Goal: Task Accomplishment & Management: Use online tool/utility

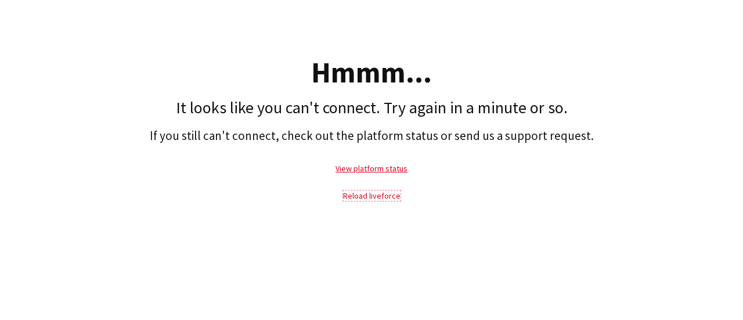
click at [379, 192] on link "Reload liveforce" at bounding box center [371, 195] width 57 height 10
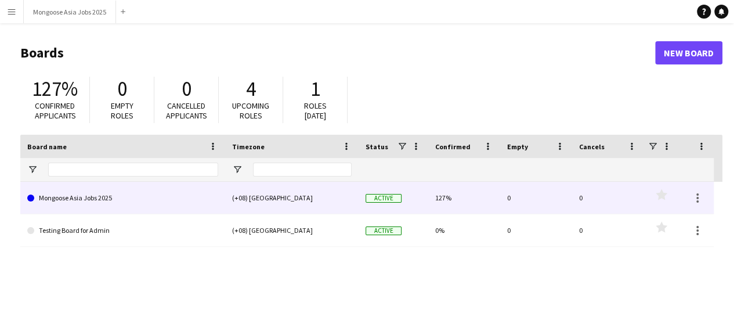
click at [131, 200] on link "Mongoose Asia Jobs 2025" at bounding box center [122, 198] width 191 height 33
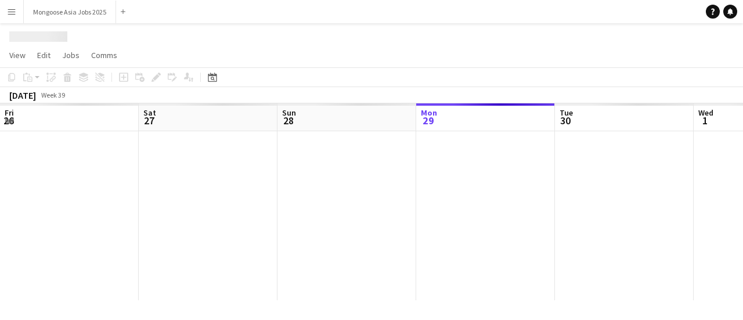
scroll to position [0, 278]
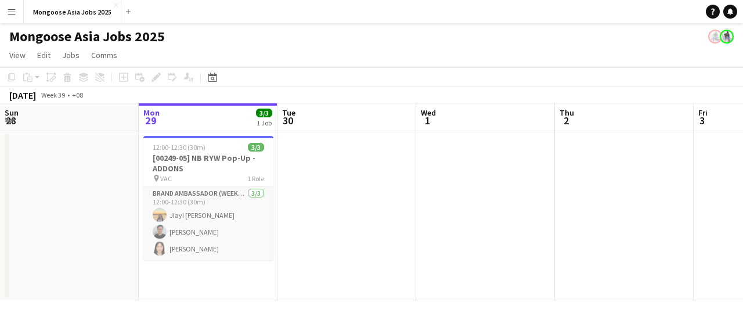
click at [8, 11] on app-icon "Menu" at bounding box center [11, 11] width 9 height 9
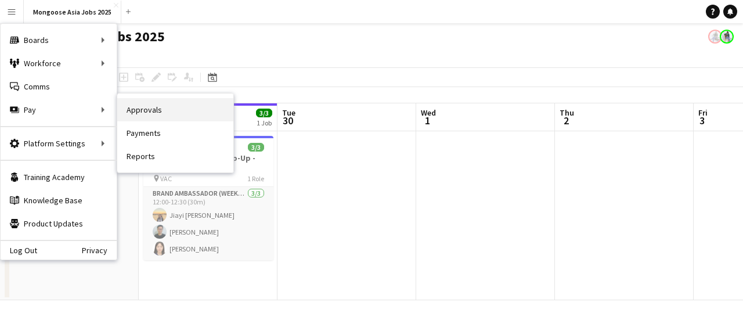
click at [149, 114] on link "Approvals" at bounding box center [175, 109] width 116 height 23
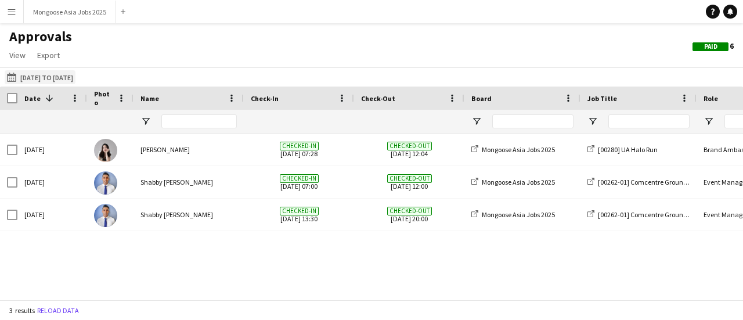
click at [42, 73] on button "[DATE] to [DATE] [DATE] to [DATE]" at bounding box center [40, 77] width 71 height 14
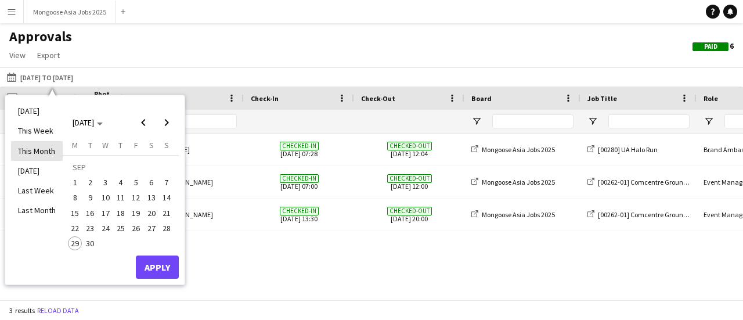
click at [49, 152] on li "This Month" at bounding box center [37, 151] width 52 height 20
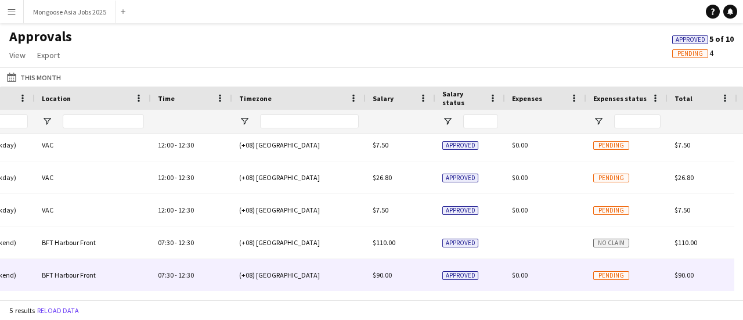
click at [634, 273] on div "Pending" at bounding box center [626, 275] width 81 height 32
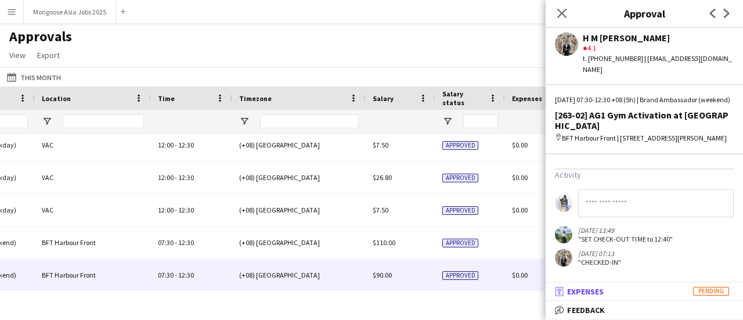
click at [639, 295] on mat-panel-title "receipt Expenses Pending" at bounding box center [642, 291] width 193 height 10
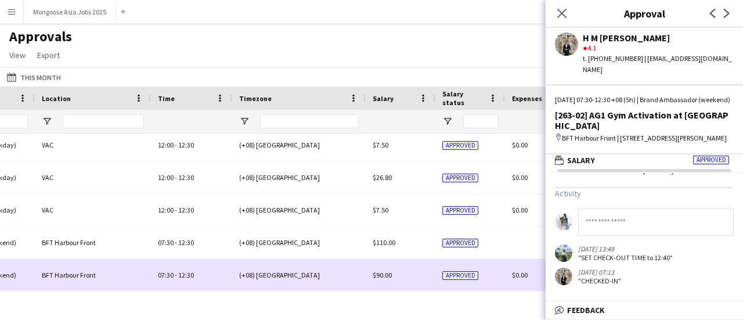
click at [293, 264] on div "(+08) [GEOGRAPHIC_DATA]" at bounding box center [299, 275] width 134 height 32
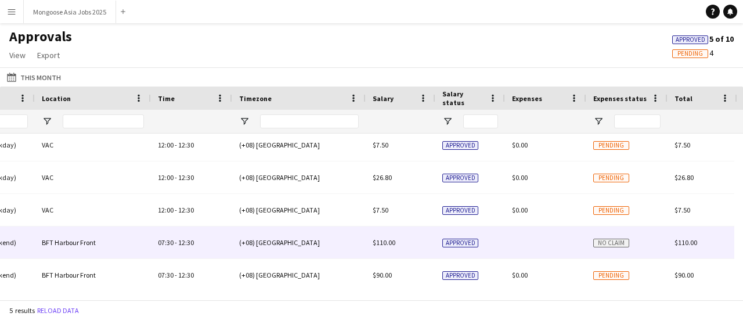
click at [422, 246] on div "$110.00" at bounding box center [401, 242] width 70 height 32
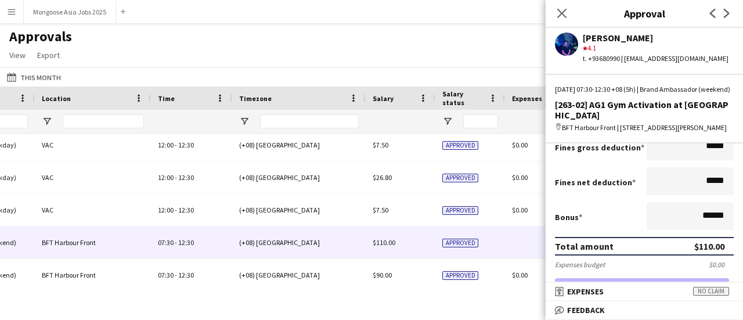
scroll to position [1, 0]
click at [627, 286] on mat-expansion-panel-header "receipt Expenses No claim" at bounding box center [644, 291] width 197 height 17
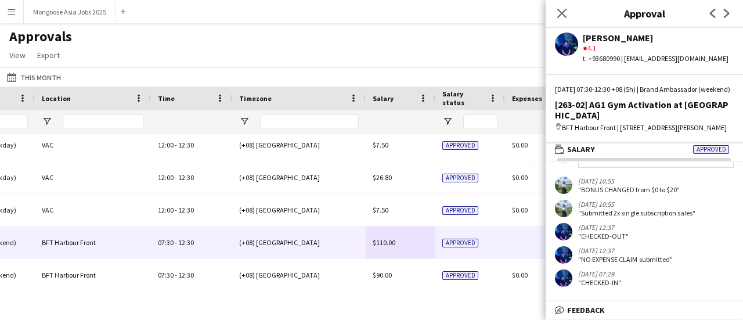
scroll to position [123, 0]
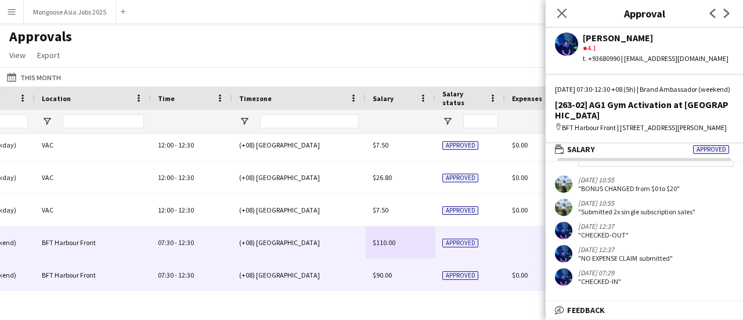
click at [421, 282] on div "$90.00" at bounding box center [401, 275] width 70 height 32
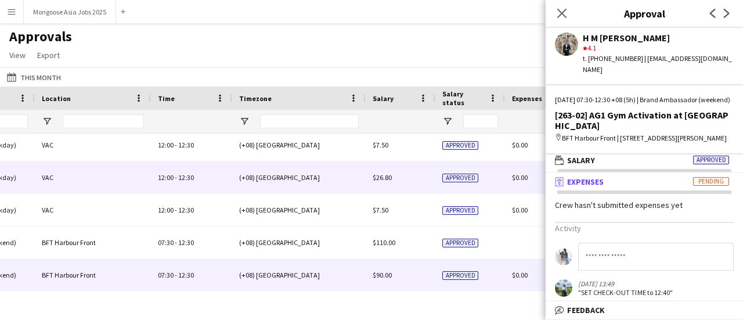
click at [383, 181] on span "$26.80" at bounding box center [382, 177] width 19 height 9
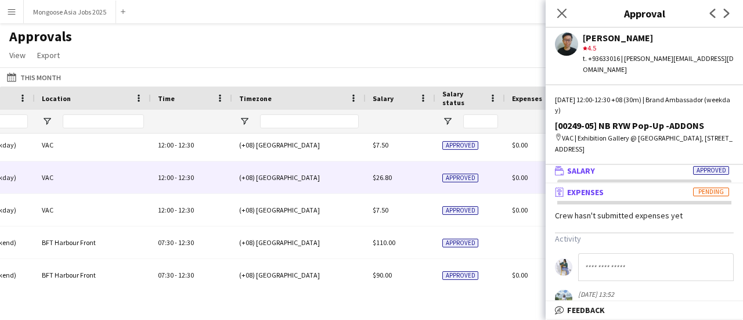
click at [650, 165] on mat-panel-title "wallet Salary Approved" at bounding box center [642, 170] width 193 height 10
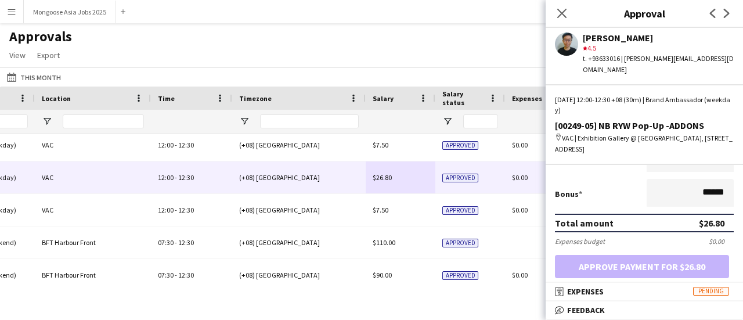
scroll to position [290, 0]
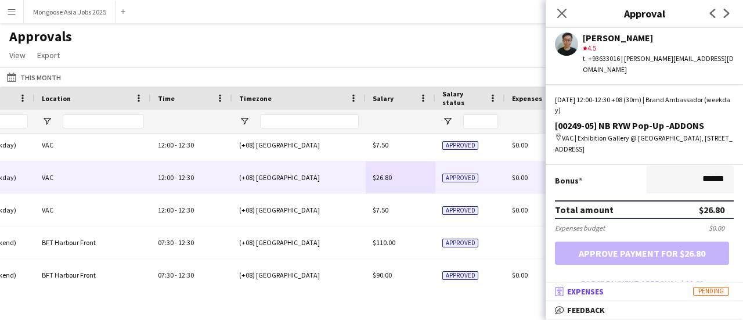
click at [632, 289] on mat-panel-title "receipt Expenses Pending" at bounding box center [642, 291] width 193 height 10
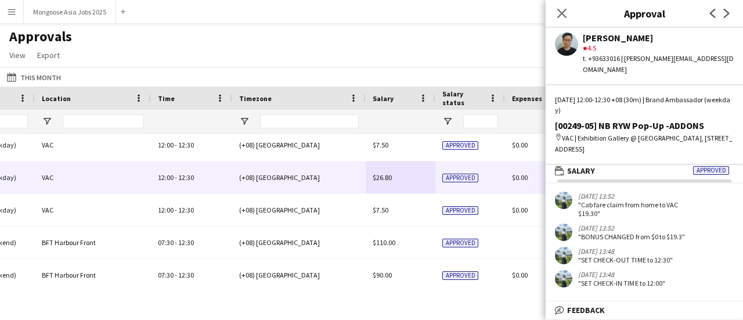
scroll to position [0, 0]
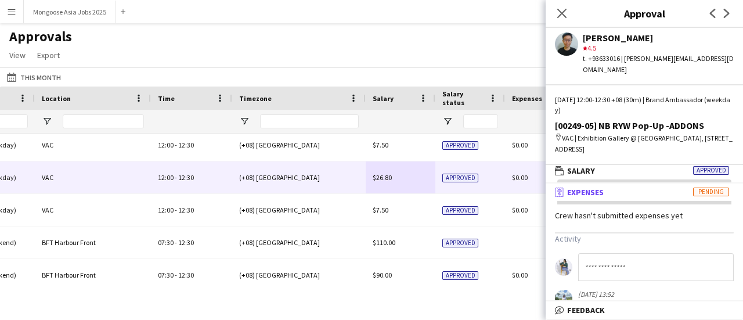
click at [697, 188] on span "Pending" at bounding box center [711, 192] width 36 height 9
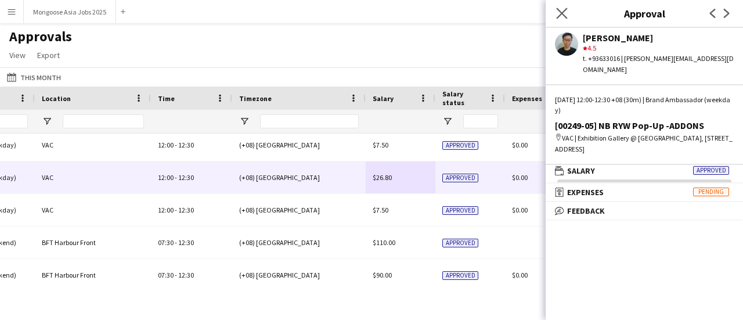
click at [567, 12] on app-icon "Close pop-in" at bounding box center [562, 13] width 17 height 17
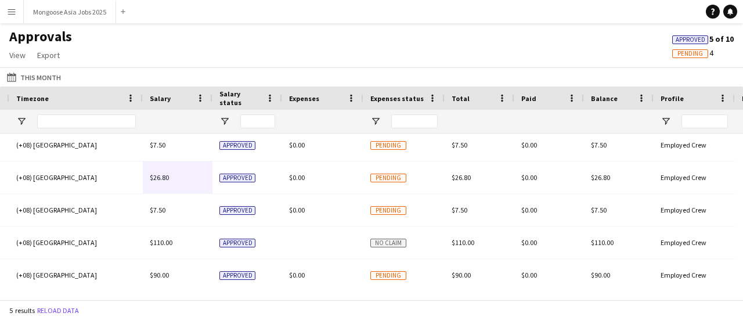
scroll to position [0, 1110]
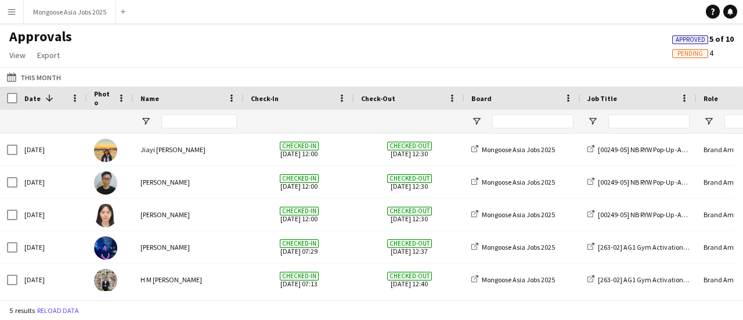
click at [12, 16] on app-icon "Menu" at bounding box center [11, 11] width 9 height 9
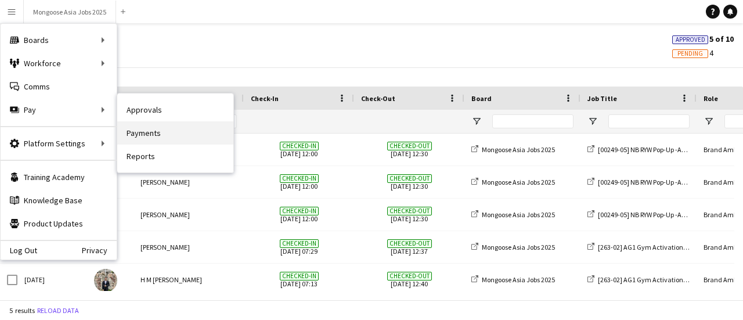
click at [158, 137] on link "Payments" at bounding box center [175, 132] width 116 height 23
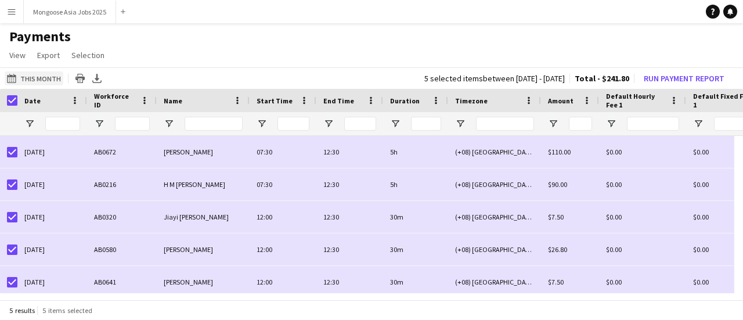
click at [40, 75] on button "This Month This Month" at bounding box center [34, 78] width 59 height 14
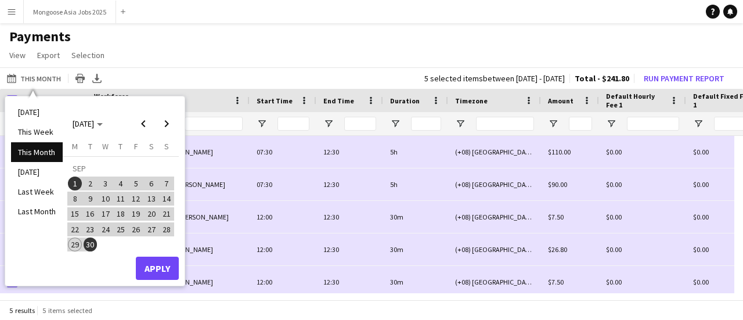
click at [38, 153] on li "This Month" at bounding box center [37, 152] width 52 height 20
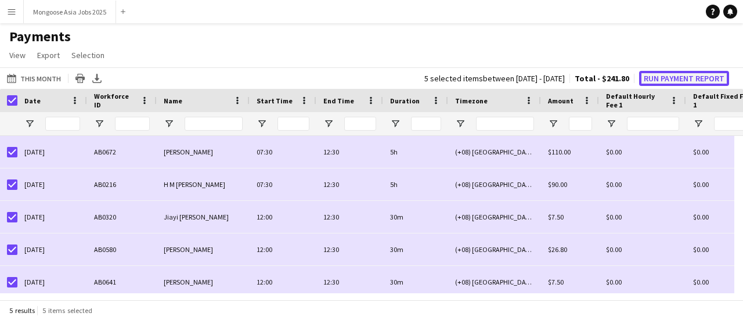
click at [662, 82] on button "Run Payment Report" at bounding box center [684, 78] width 90 height 15
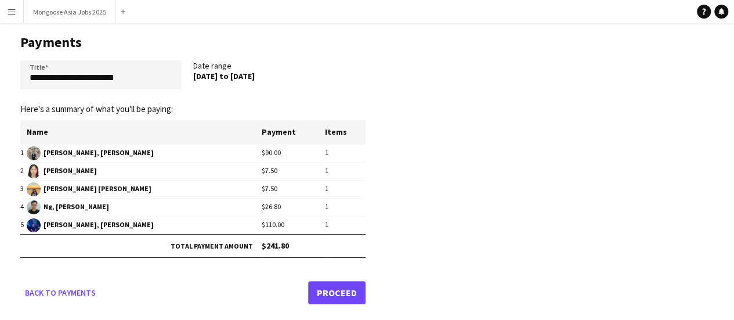
click at [331, 294] on link "Proceed" at bounding box center [336, 292] width 57 height 23
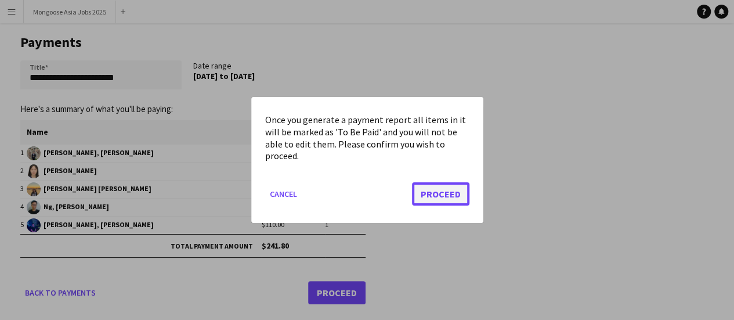
click at [432, 201] on button "Proceed" at bounding box center [440, 193] width 57 height 23
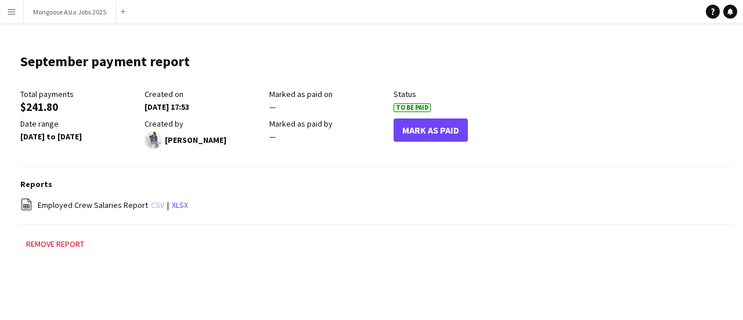
click at [154, 206] on link "csv" at bounding box center [157, 205] width 13 height 10
